Goal: Find contact information: Find contact information

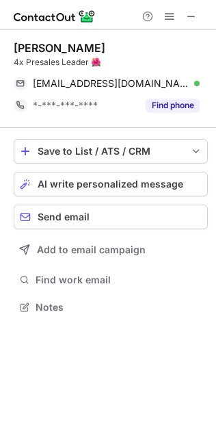
scroll to position [299, 216]
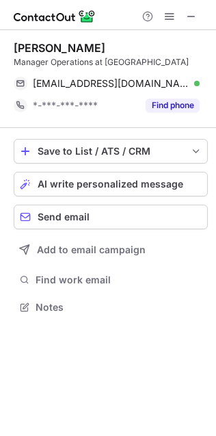
scroll to position [299, 216]
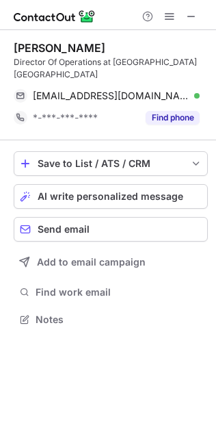
scroll to position [299, 216]
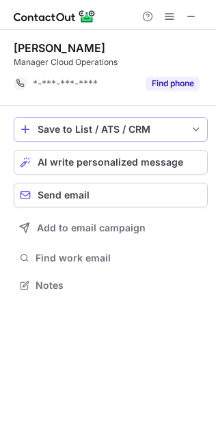
scroll to position [6, 7]
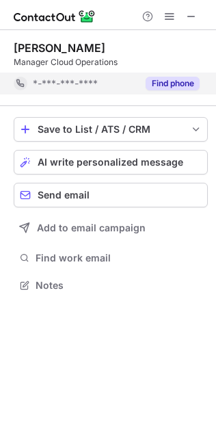
click at [171, 84] on button "Find phone" at bounding box center [173, 84] width 54 height 14
